Goal: Task Accomplishment & Management: Manage account settings

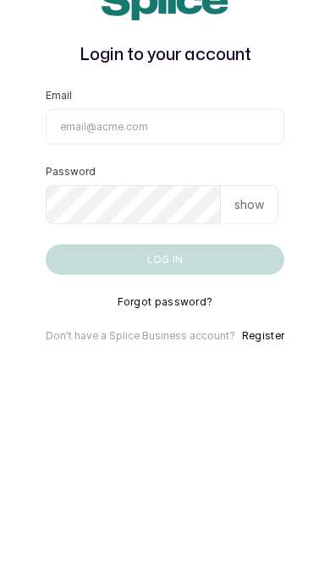
scroll to position [117, 0]
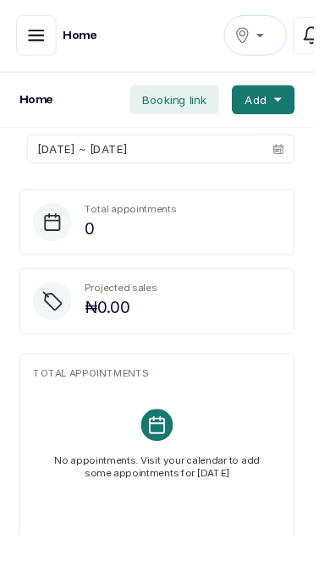
click at [36, 35] on icon "button" at bounding box center [38, 36] width 20 height 20
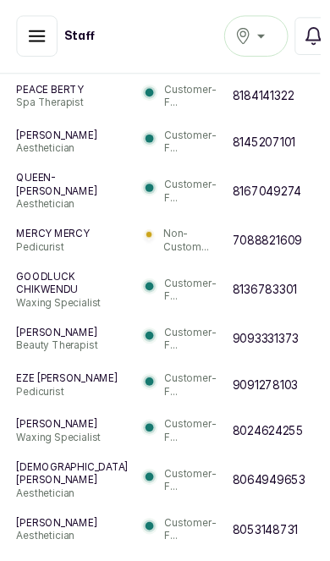
scroll to position [887, 0]
click at [268, 41] on div "Ikoyi" at bounding box center [264, 37] width 44 height 20
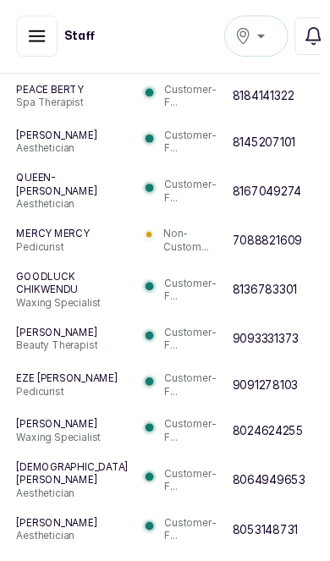
scroll to position [775, -7]
